Goal: Use online tool/utility: Utilize a website feature to perform a specific function

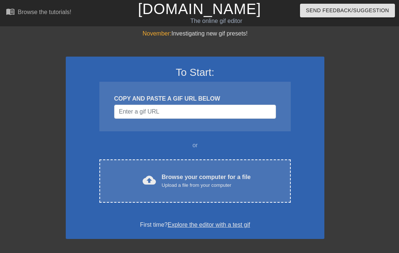
click at [177, 178] on div "Browse your computer for a file Upload a file from your computer" at bounding box center [206, 181] width 89 height 16
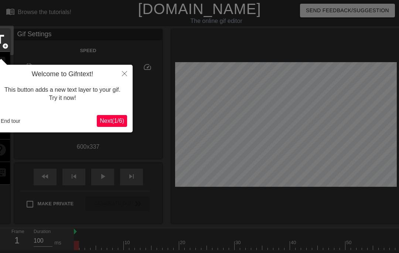
scroll to position [18, 0]
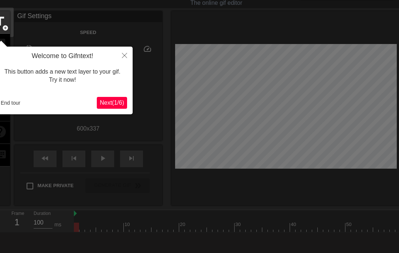
click at [11, 106] on button "End tour" at bounding box center [11, 102] width 26 height 11
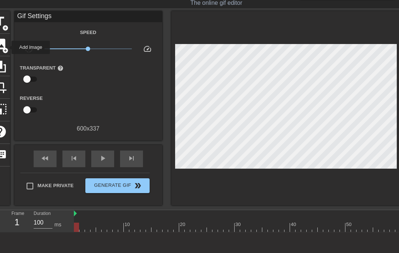
click at [7, 47] on span "add_circle" at bounding box center [5, 50] width 6 height 6
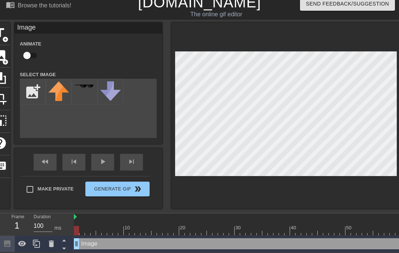
click at [30, 95] on input "file" at bounding box center [32, 91] width 25 height 25
type input "C:\fakepath\IMG_1649.png"
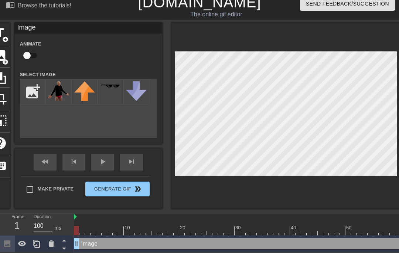
click at [58, 92] on img at bounding box center [58, 90] width 21 height 19
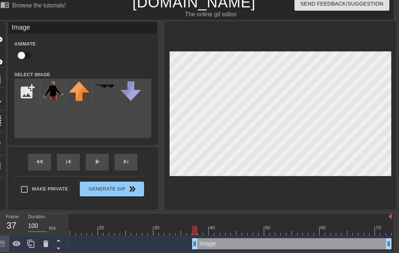
scroll to position [0, 76]
click at [24, 57] on input "checkbox" at bounding box center [21, 55] width 42 height 14
checkbox input "true"
click at [204, 230] on div at bounding box center [192, 230] width 399 height 9
click at [211, 230] on div at bounding box center [192, 230] width 399 height 9
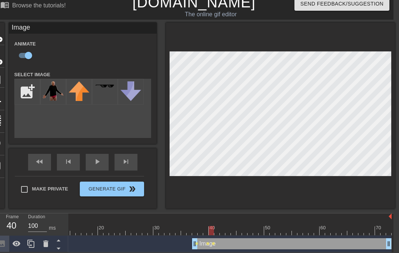
click at [219, 227] on div at bounding box center [192, 230] width 399 height 9
click at [220, 227] on div at bounding box center [192, 230] width 399 height 9
click at [229, 228] on div at bounding box center [192, 230] width 399 height 9
click at [230, 227] on div at bounding box center [227, 230] width 5 height 9
click at [234, 223] on div at bounding box center [234, 225] width 6 height 9
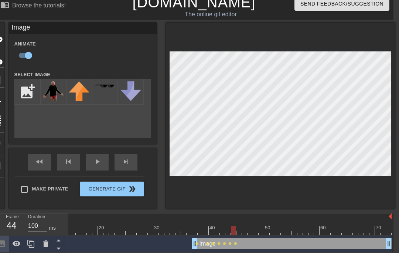
click at [240, 226] on div at bounding box center [192, 230] width 399 height 9
click at [245, 226] on div at bounding box center [192, 230] width 399 height 9
click at [251, 225] on div at bounding box center [251, 225] width 6 height 9
click at [253, 225] on div at bounding box center [251, 225] width 6 height 9
click at [255, 230] on div at bounding box center [192, 230] width 399 height 9
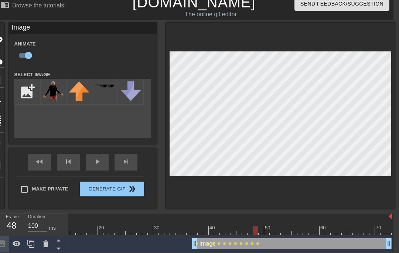
click at [262, 230] on div at bounding box center [192, 230] width 399 height 9
click at [257, 231] on div at bounding box center [192, 230] width 399 height 9
click at [265, 225] on div "50" at bounding box center [268, 227] width 7 height 7
click at [271, 225] on div at bounding box center [271, 227] width 1 height 7
click at [278, 223] on div at bounding box center [278, 225] width 6 height 9
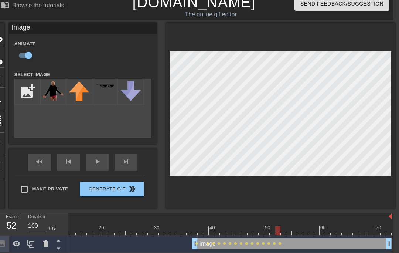
click at [284, 226] on div at bounding box center [192, 230] width 399 height 9
click at [288, 223] on div at bounding box center [289, 225] width 6 height 9
click at [296, 224] on div at bounding box center [295, 225] width 6 height 9
click at [302, 224] on div at bounding box center [301, 225] width 6 height 9
click at [305, 224] on div at bounding box center [306, 225] width 6 height 9
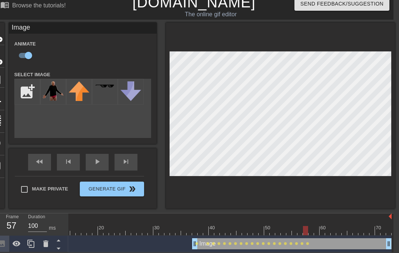
click at [313, 226] on div at bounding box center [192, 230] width 399 height 9
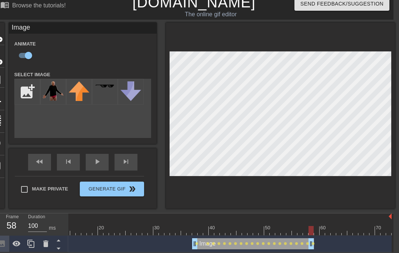
click at [95, 164] on div "play_arrow" at bounding box center [97, 162] width 23 height 17
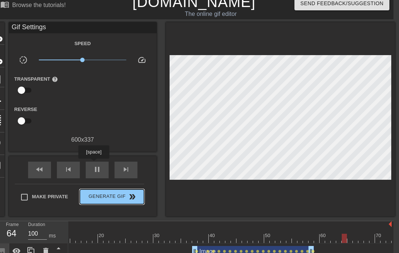
click at [99, 203] on button "Generate Gif double_arrow" at bounding box center [112, 196] width 64 height 15
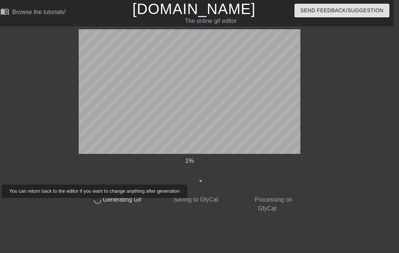
scroll to position [0, 6]
